Goal: Navigation & Orientation: Find specific page/section

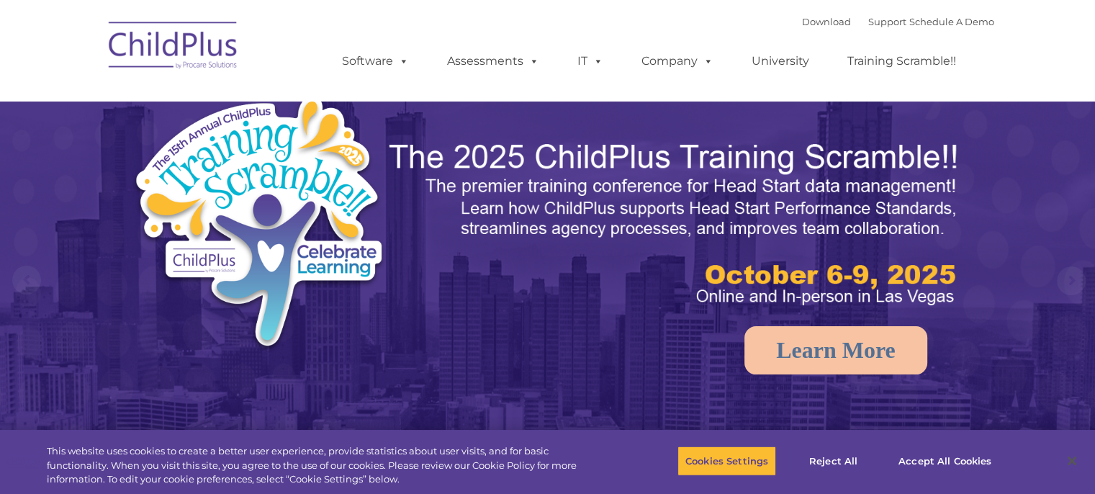
select select "MEDIUM"
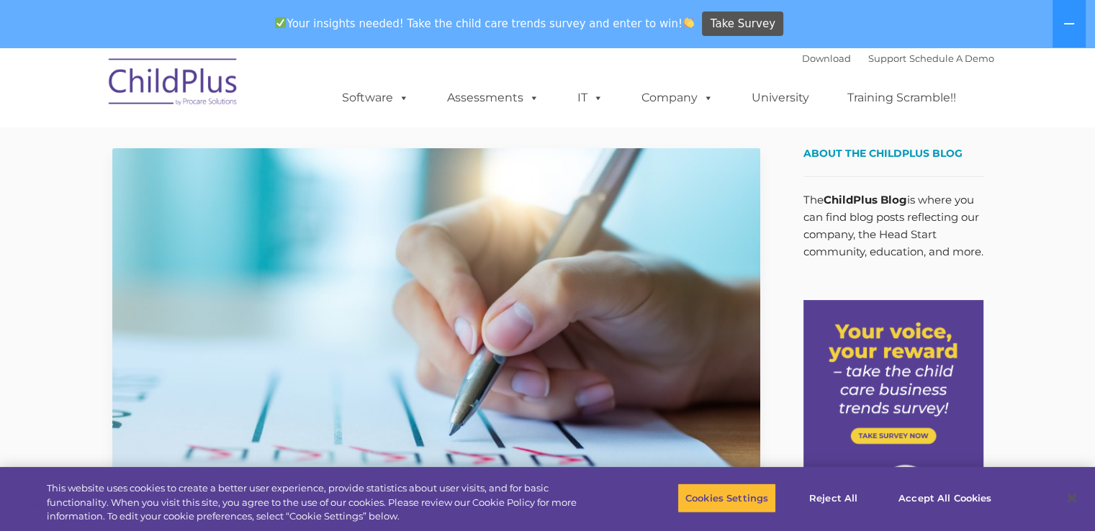
click at [833, 495] on button "Reject All" at bounding box center [833, 498] width 90 height 30
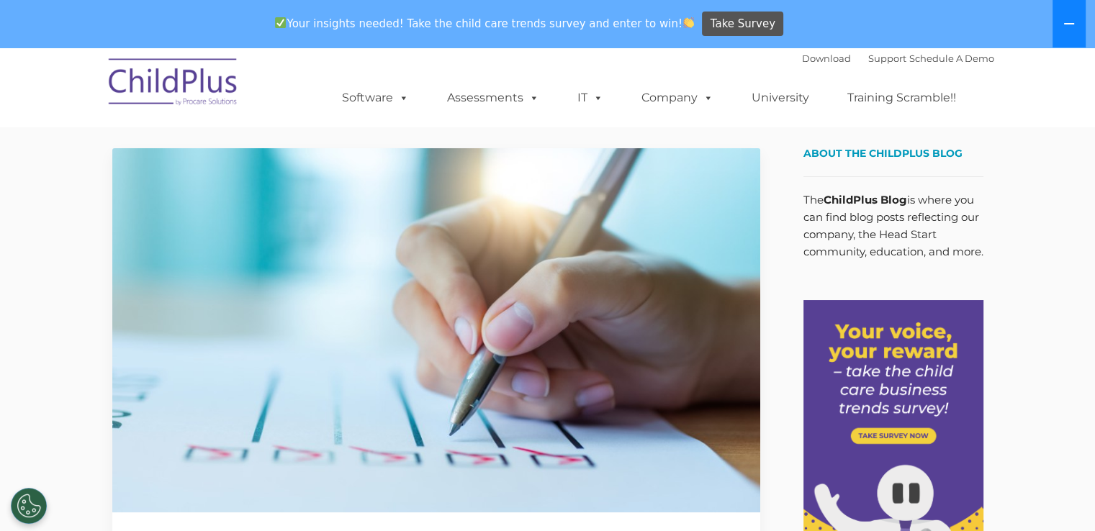
click at [1066, 24] on icon at bounding box center [1069, 24] width 12 height 12
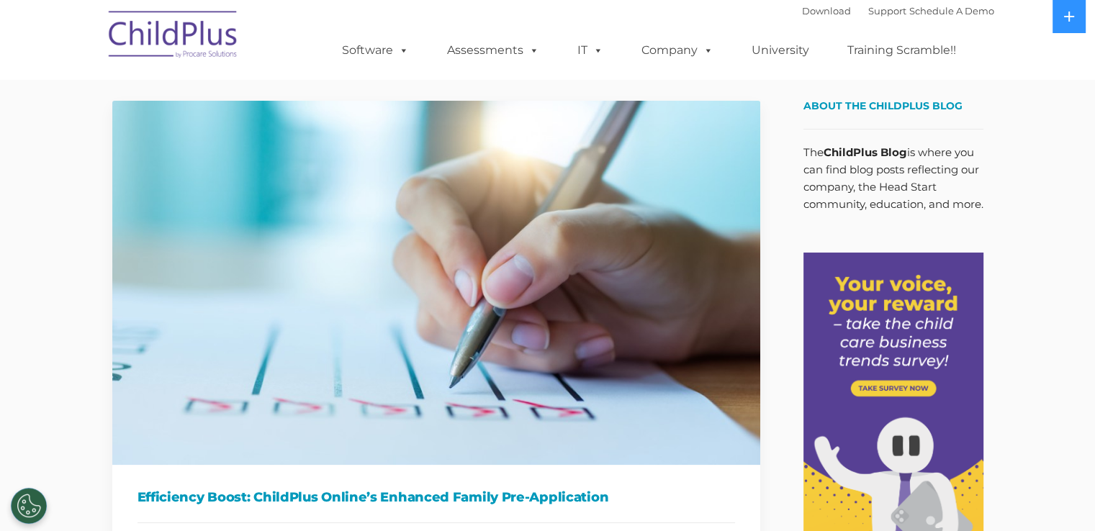
click at [181, 42] on img at bounding box center [174, 37] width 144 height 72
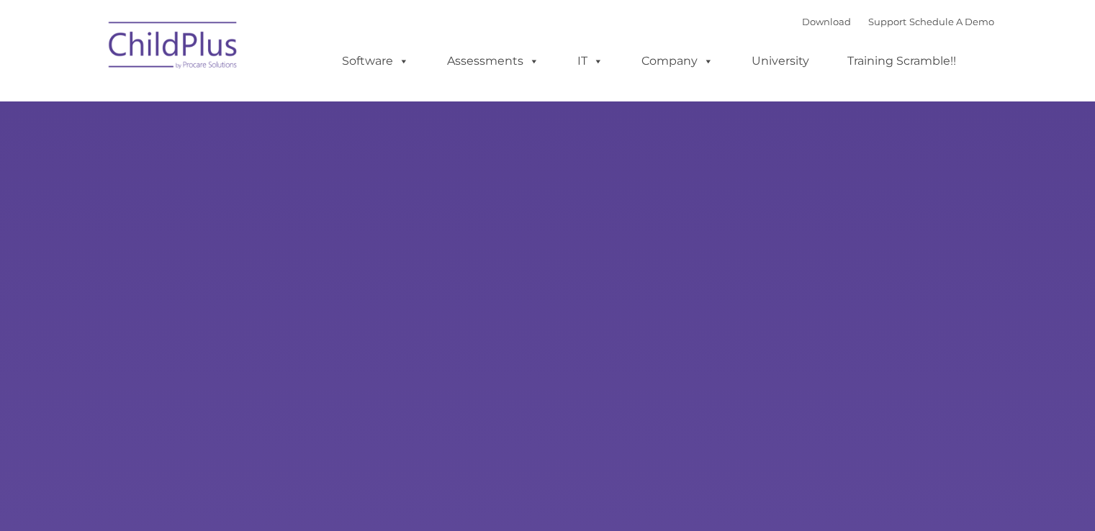
type input ""
select select "MEDIUM"
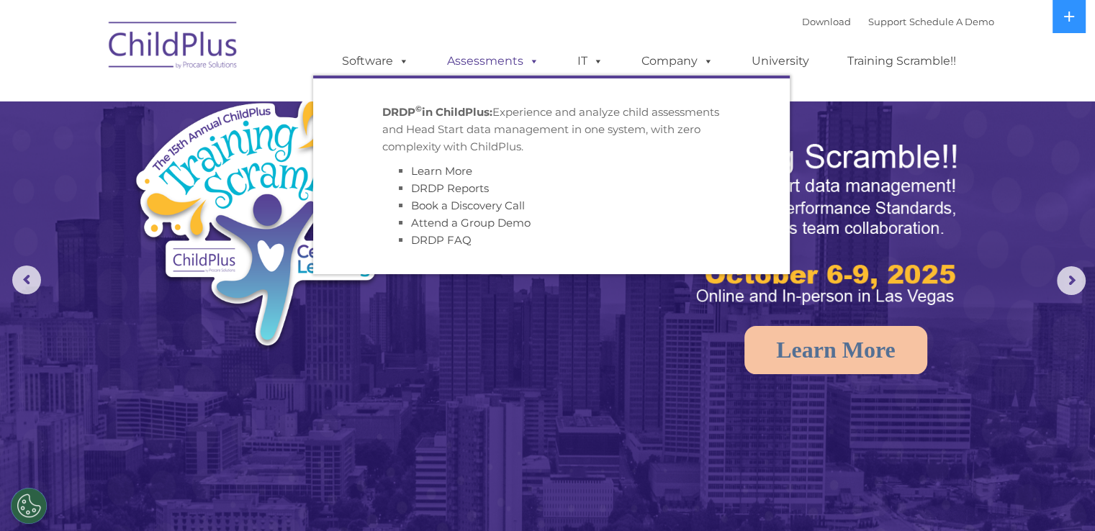
click at [497, 65] on link "Assessments" at bounding box center [493, 61] width 121 height 29
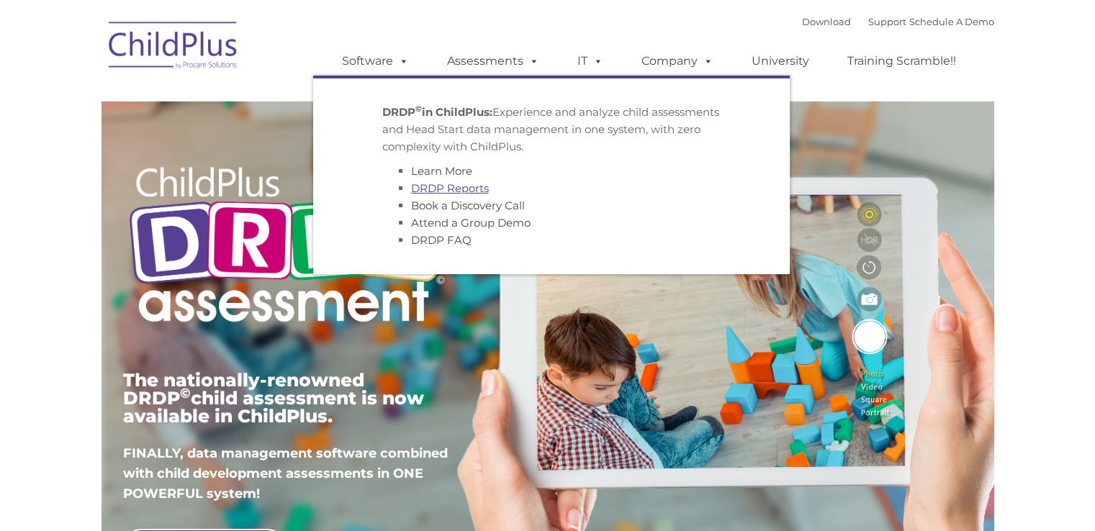
click at [431, 186] on link "DRDP Reports" at bounding box center [450, 188] width 78 height 14
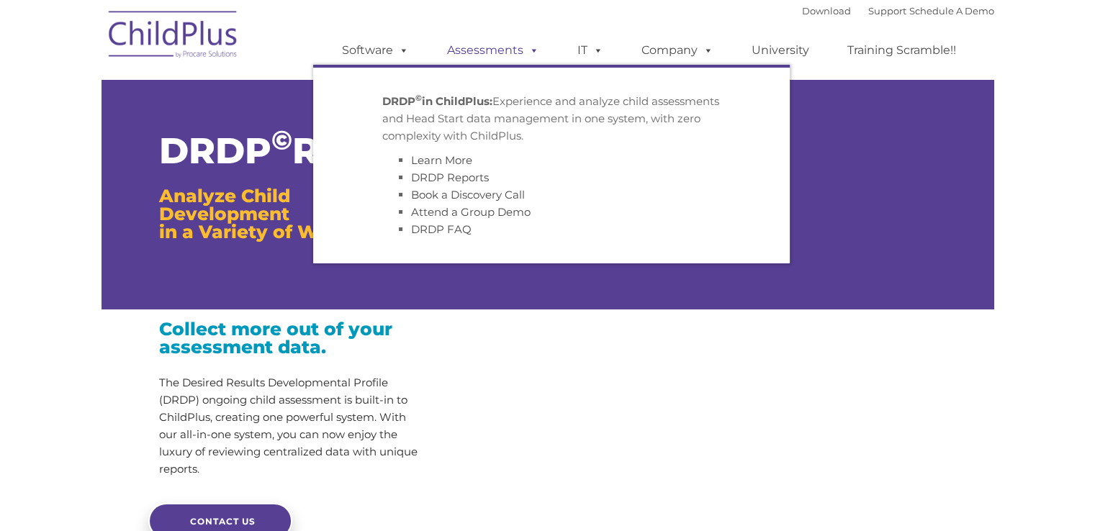
type input ""
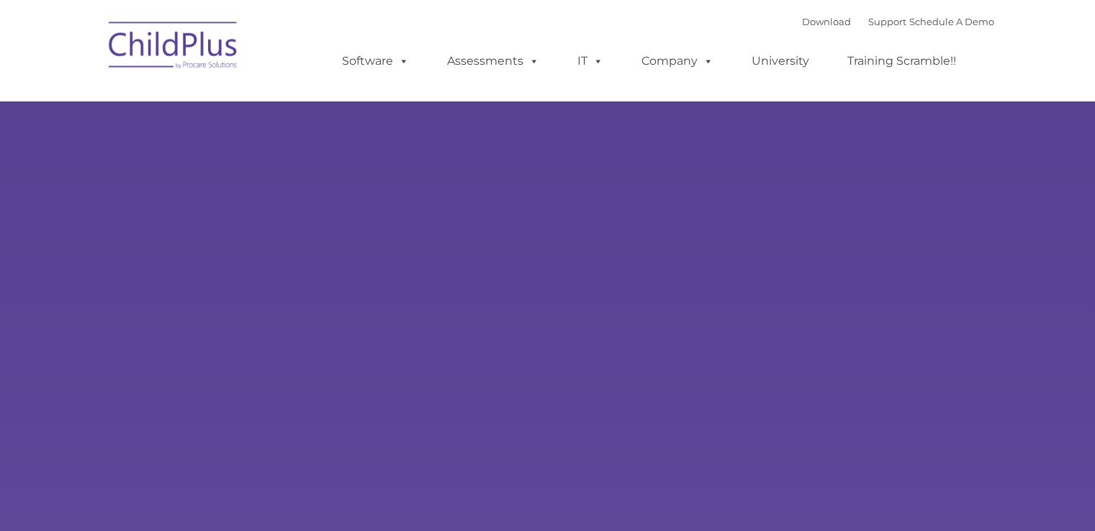
type input ""
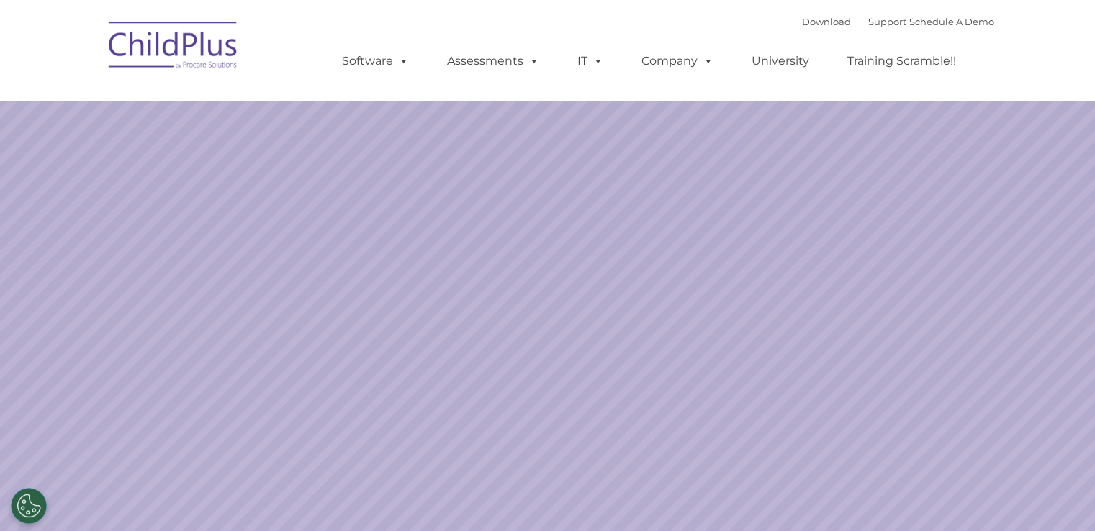
select select "MEDIUM"
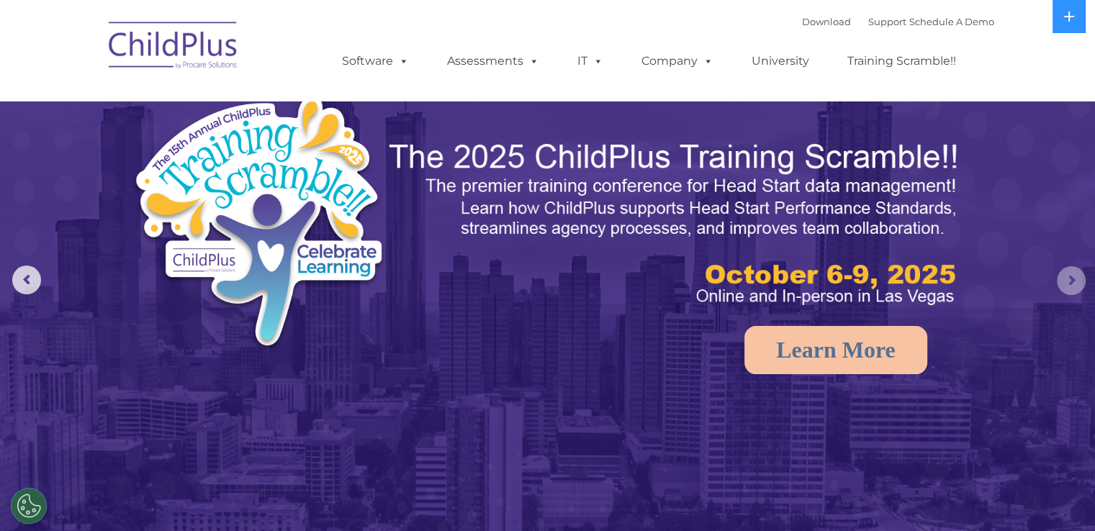
click at [1066, 280] on rs-arrow at bounding box center [1071, 280] width 29 height 29
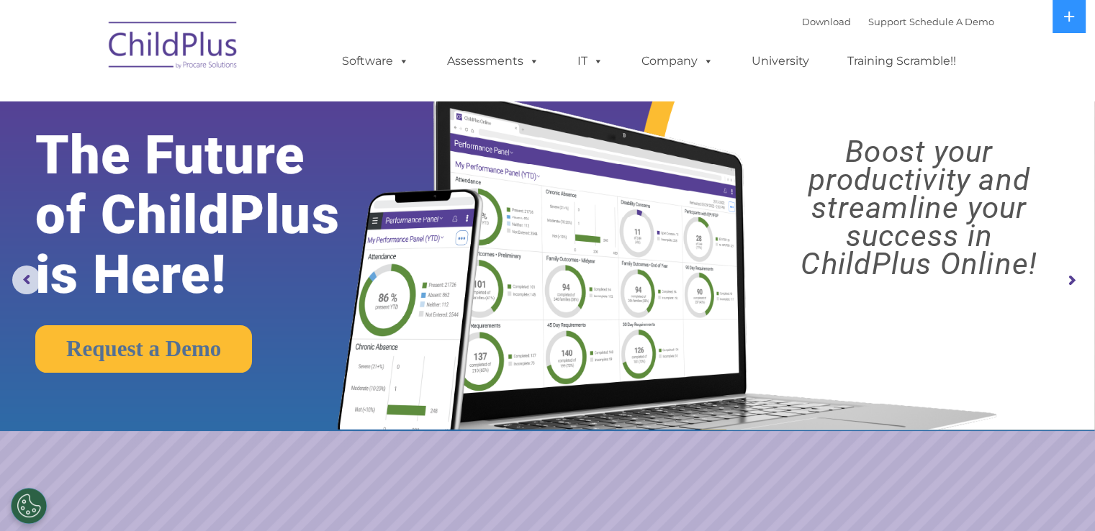
click at [1066, 280] on rs-arrow at bounding box center [1071, 280] width 29 height 29
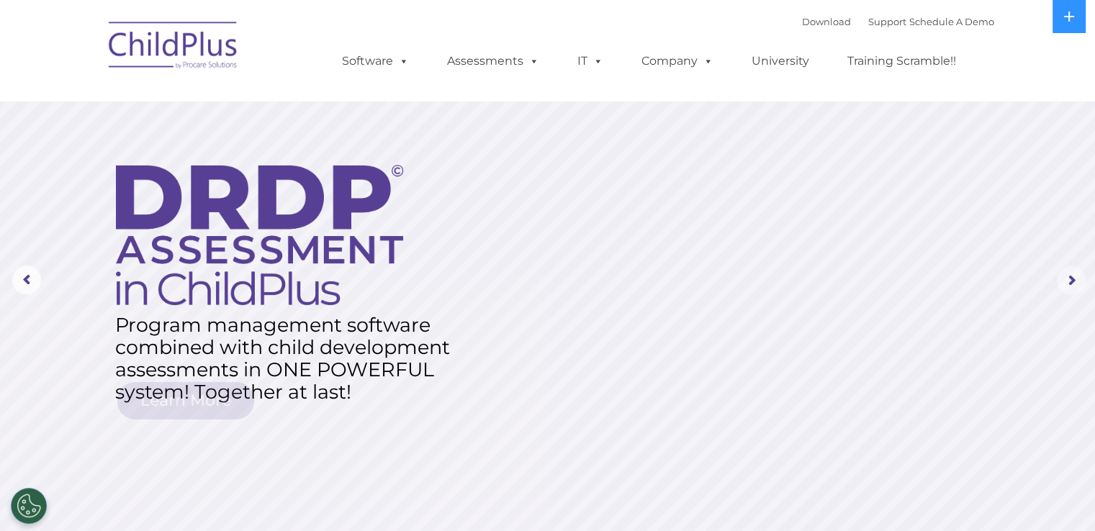
click at [1066, 280] on rs-arrow at bounding box center [1071, 280] width 29 height 29
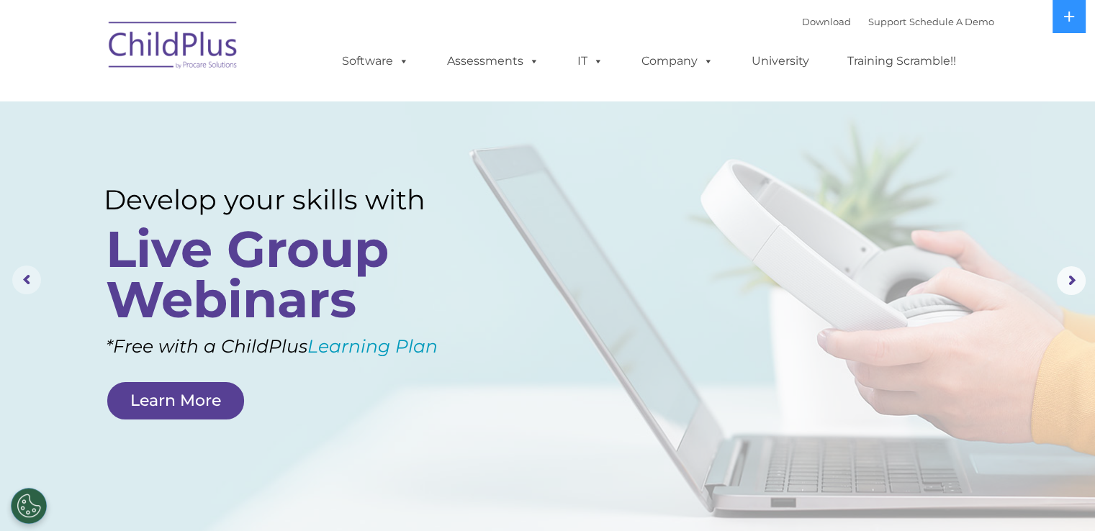
click at [32, 274] on rs-arrow at bounding box center [26, 280] width 29 height 29
